Goal: Task Accomplishment & Management: Manage account settings

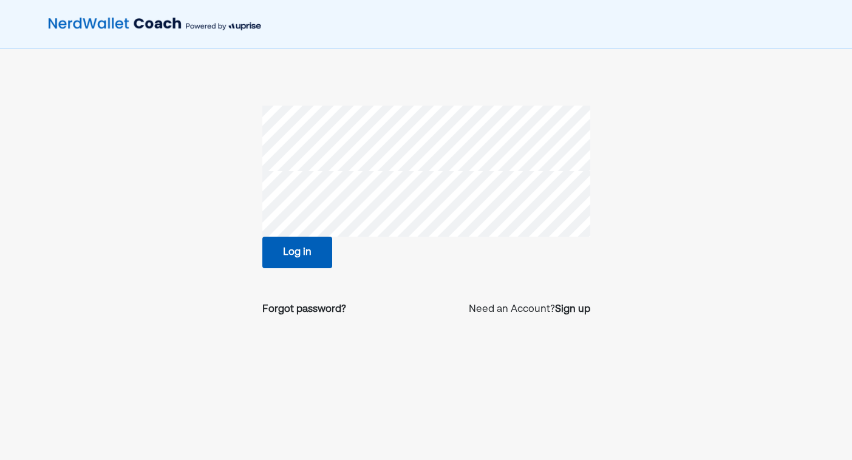
click at [309, 243] on button "Log in" at bounding box center [297, 253] width 70 height 32
click at [312, 255] on button "Log in" at bounding box center [297, 253] width 70 height 32
click at [311, 247] on button "Log in" at bounding box center [297, 253] width 70 height 32
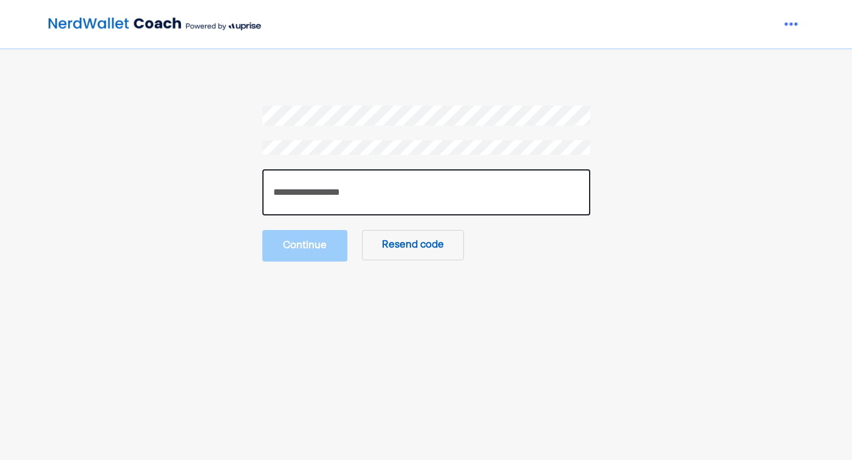
click at [323, 191] on input "number" at bounding box center [426, 192] width 328 height 46
click at [373, 180] on input "number" at bounding box center [426, 192] width 328 height 46
type input "******"
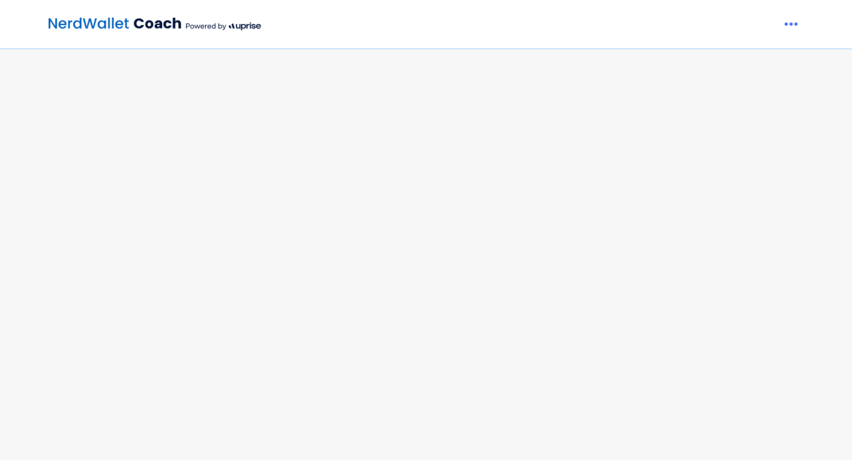
click at [318, 253] on main at bounding box center [425, 312] width 596 height 412
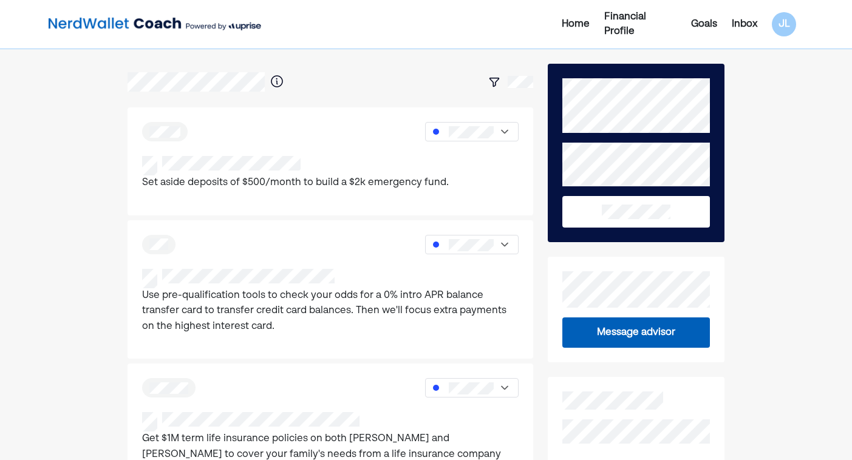
click at [742, 25] on div "Inbox" at bounding box center [744, 24] width 25 height 15
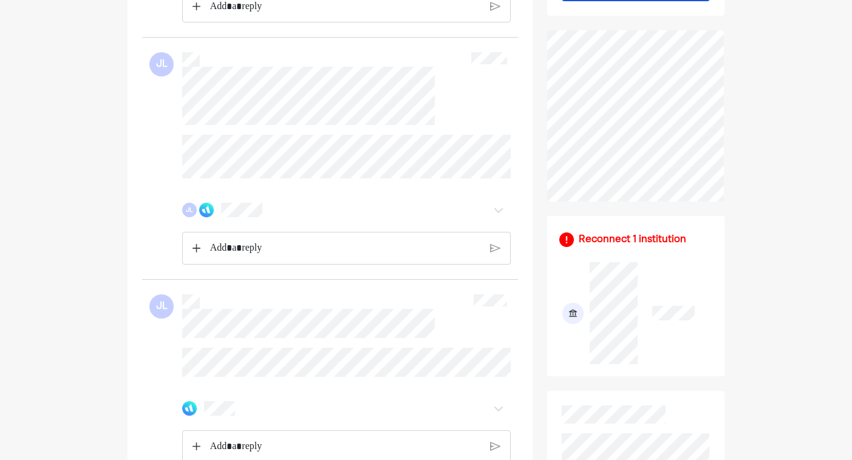
scroll to position [374, 0]
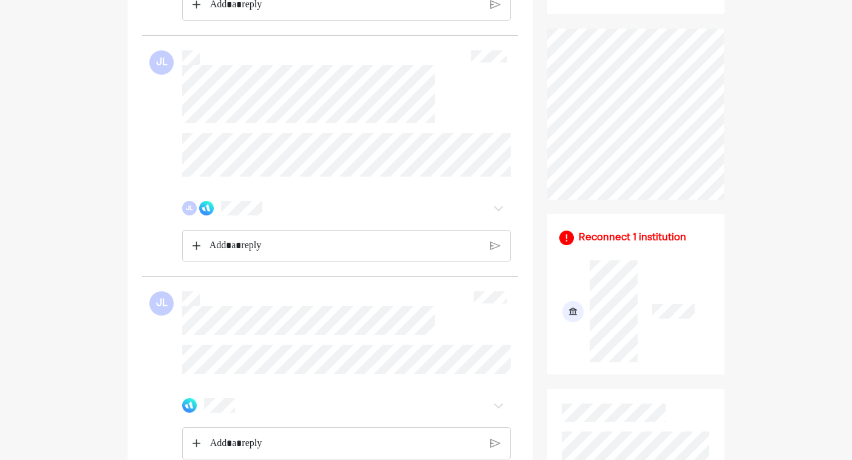
click at [245, 254] on p "Rich Text Editor. Editing area: main" at bounding box center [345, 246] width 272 height 16
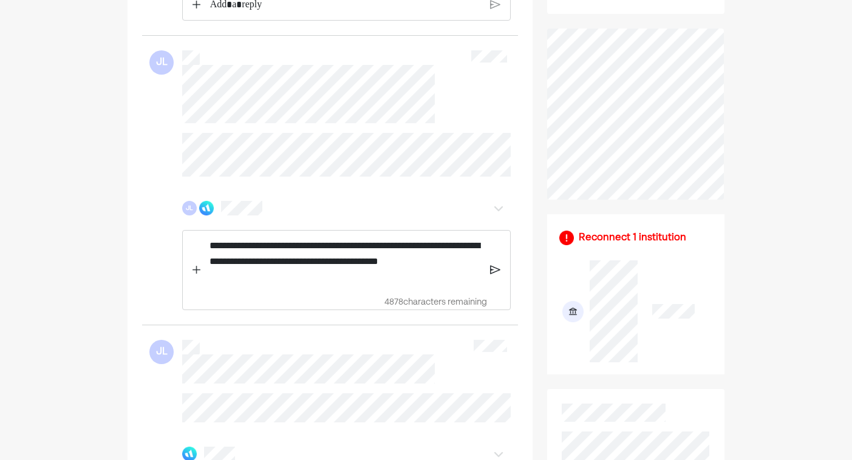
click at [492, 276] on img at bounding box center [495, 270] width 10 height 11
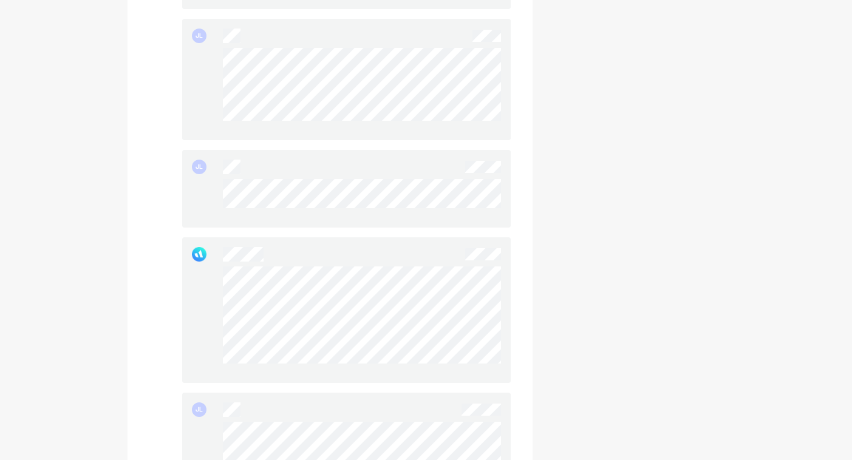
scroll to position [1397, 0]
click at [494, 223] on div "JL" at bounding box center [346, 193] width 328 height 78
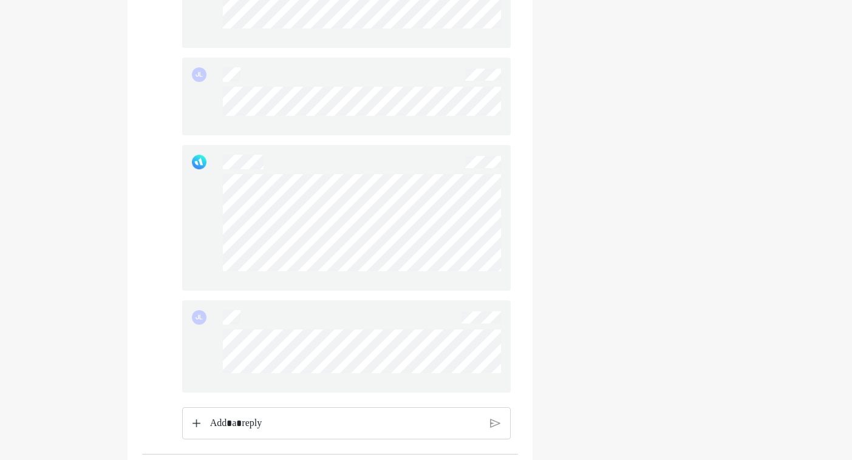
scroll to position [1511, 0]
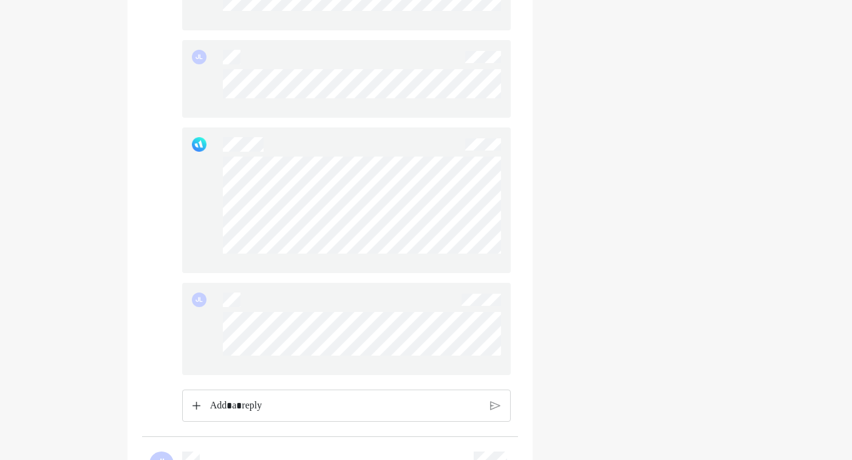
drag, startPoint x: 197, startPoint y: 206, endPoint x: 418, endPoint y: 147, distance: 228.7
click at [418, 148] on div at bounding box center [346, 200] width 328 height 146
drag, startPoint x: 350, startPoint y: 274, endPoint x: 358, endPoint y: 154, distance: 119.9
click at [358, 154] on div at bounding box center [346, 200] width 328 height 146
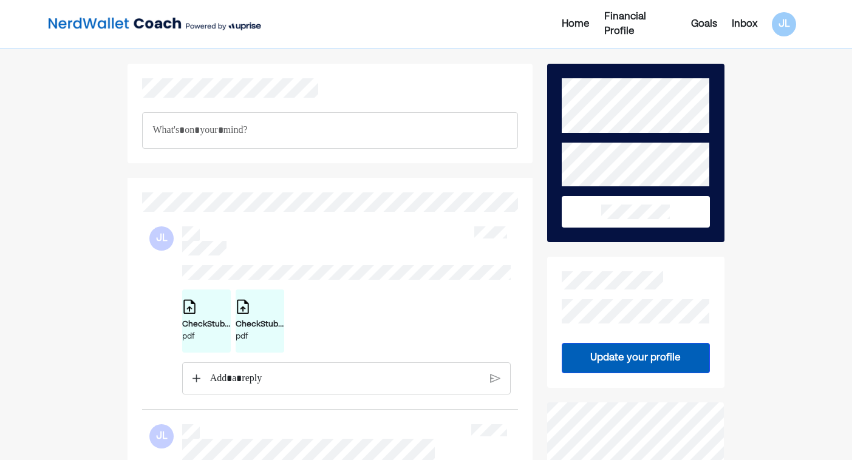
scroll to position [0, 0]
click at [195, 331] on div "CheckStub.pdf.pdf" at bounding box center [206, 325] width 49 height 12
click at [267, 331] on div "CheckStub.pdf 1.pdf" at bounding box center [260, 325] width 49 height 12
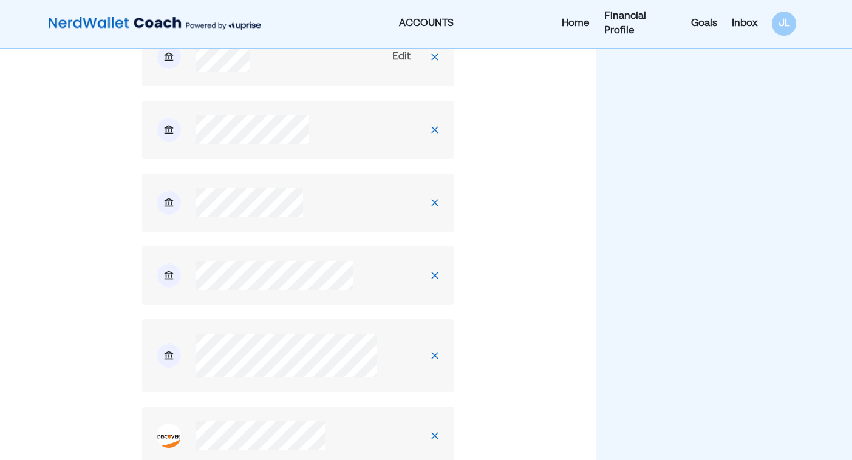
scroll to position [361, 0]
